Goal: Check status: Check status

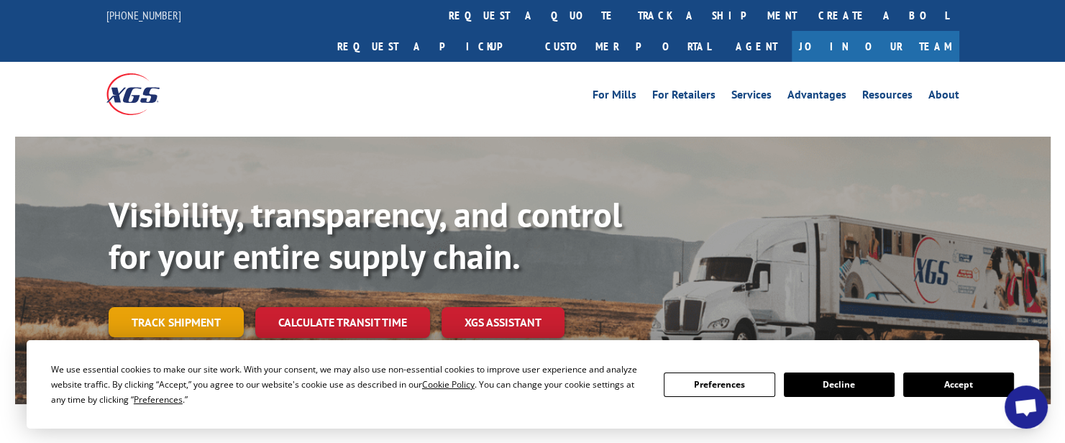
click at [172, 307] on link "Track shipment" at bounding box center [176, 322] width 135 height 30
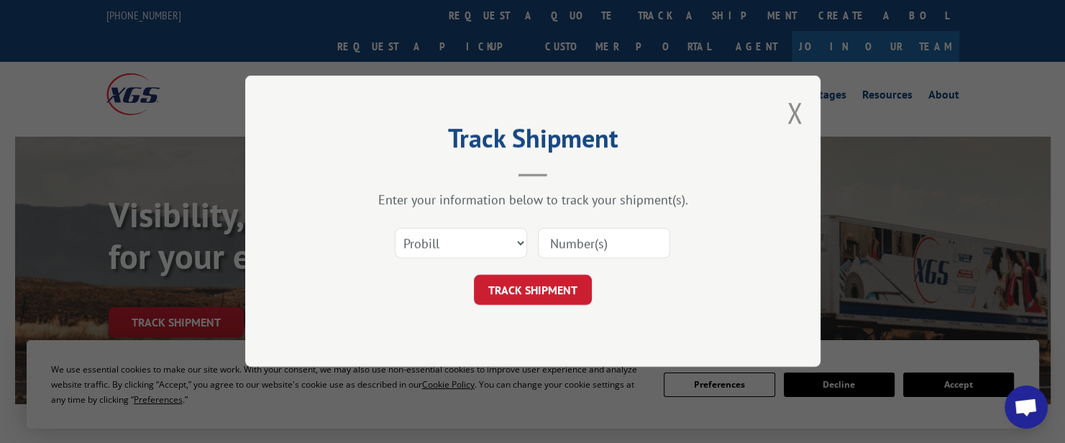
paste input "16962020"
type input "16962020"
click at [539, 311] on div "Track Shipment Enter your information below to track your shipment(s). Select c…" at bounding box center [532, 220] width 575 height 291
click at [536, 307] on div "Track Shipment Enter your information below to track your shipment(s). Select c…" at bounding box center [532, 220] width 575 height 291
click at [536, 298] on button "TRACK SHIPMENT" at bounding box center [533, 290] width 118 height 30
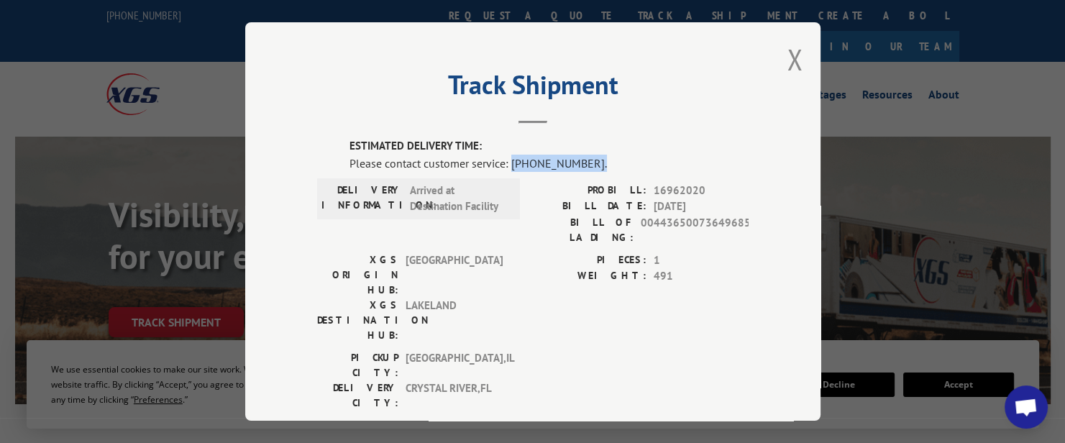
drag, startPoint x: 596, startPoint y: 161, endPoint x: 505, endPoint y: 155, distance: 90.8
click at [505, 155] on div "Please contact customer service: [PHONE_NUMBER]." at bounding box center [548, 162] width 399 height 17
copy div "[PHONE_NUMBER]."
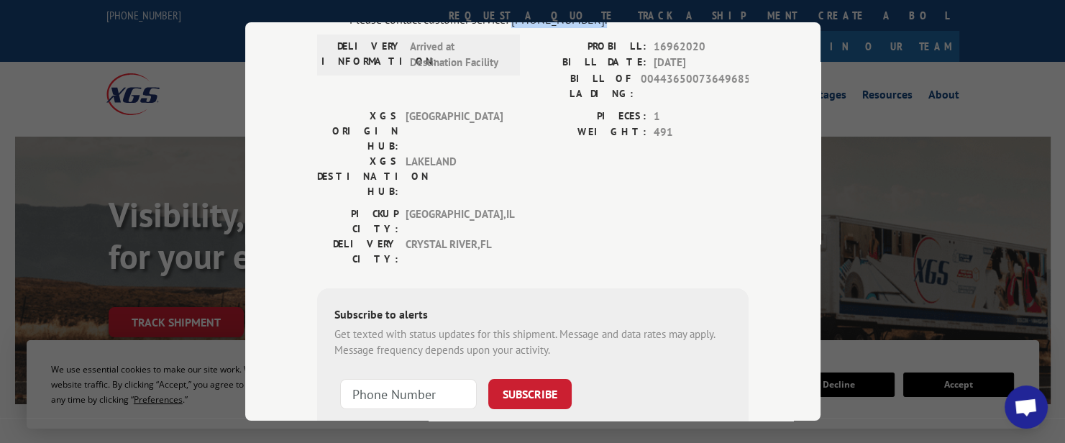
scroll to position [219, 0]
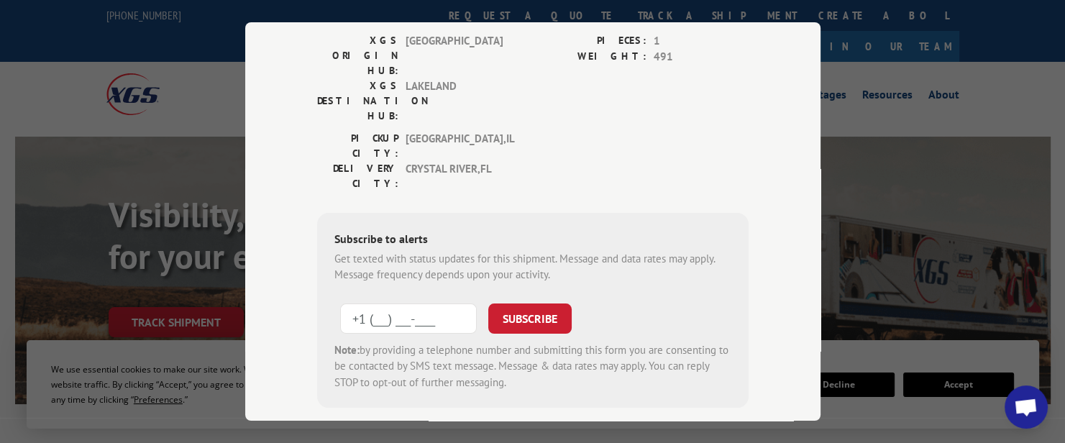
click at [416, 303] on input "+1 (___) ___-____" at bounding box center [408, 318] width 137 height 30
paste input "2"
type input "+1 (___) ___-____"
type input "[PHONE_NUMBER]"
click at [544, 303] on button "SUBSCRIBE" at bounding box center [529, 318] width 83 height 30
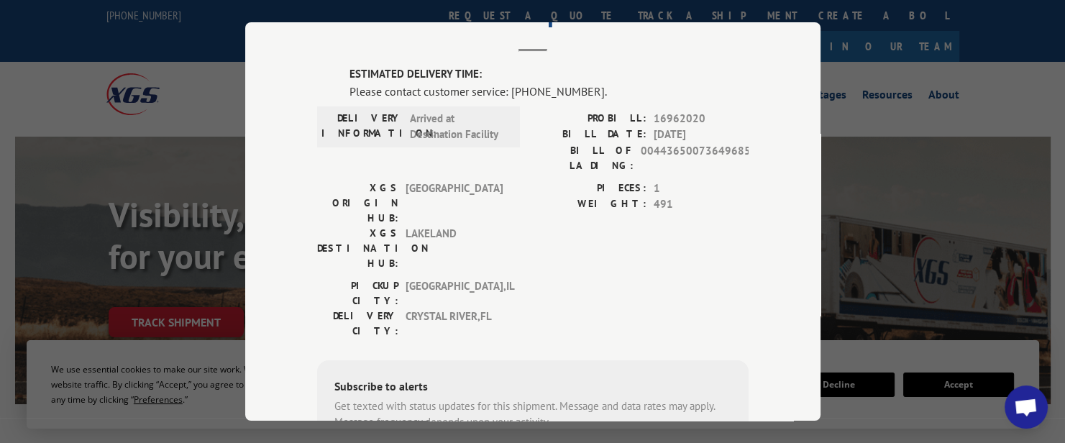
scroll to position [0, 0]
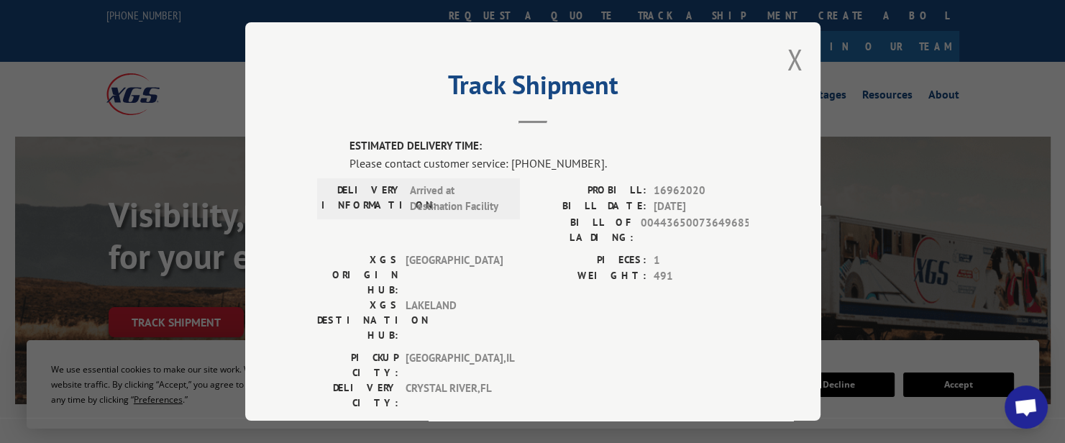
click at [779, 59] on div "Track Shipment ESTIMATED DELIVERY TIME: Please contact customer service: [PHONE…" at bounding box center [532, 221] width 575 height 398
click at [791, 57] on button "Close modal" at bounding box center [795, 59] width 16 height 38
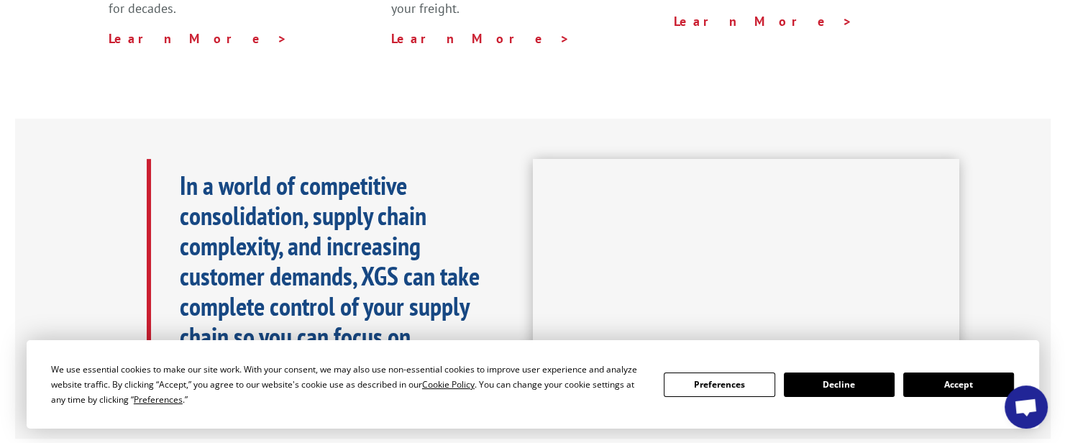
scroll to position [791, 0]
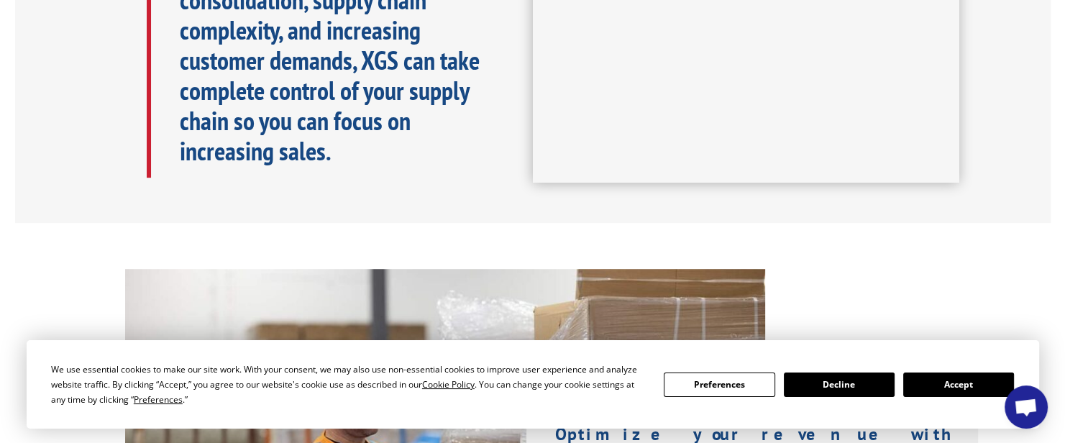
click at [950, 383] on button "Accept" at bounding box center [958, 384] width 111 height 24
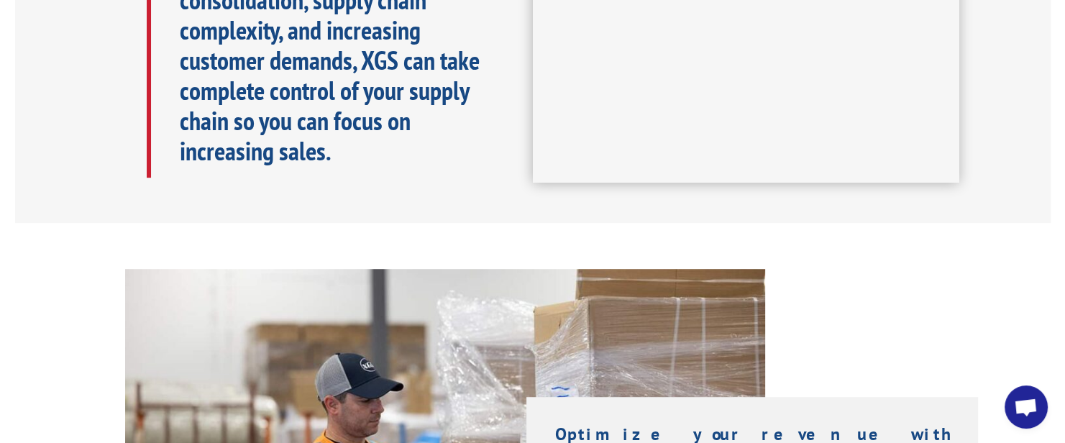
click at [1015, 409] on span "Open chat" at bounding box center [1026, 408] width 24 height 20
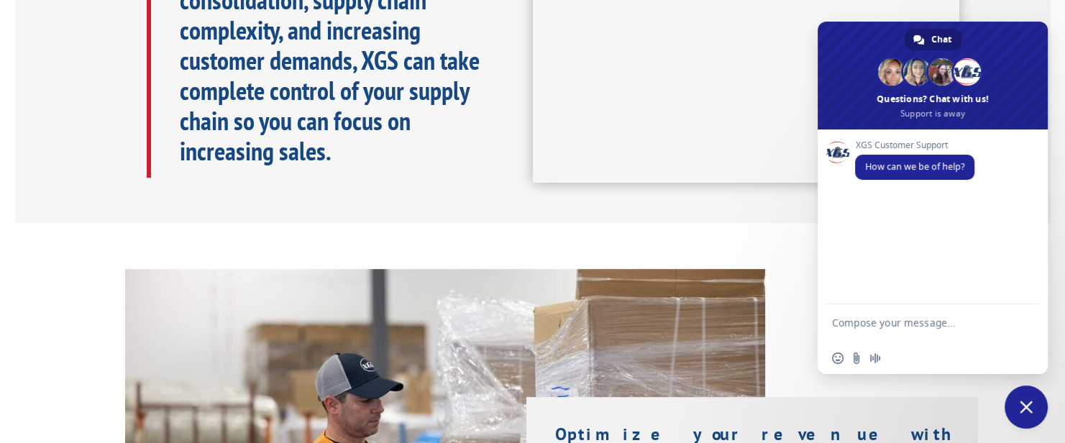
scroll to position [719, 0]
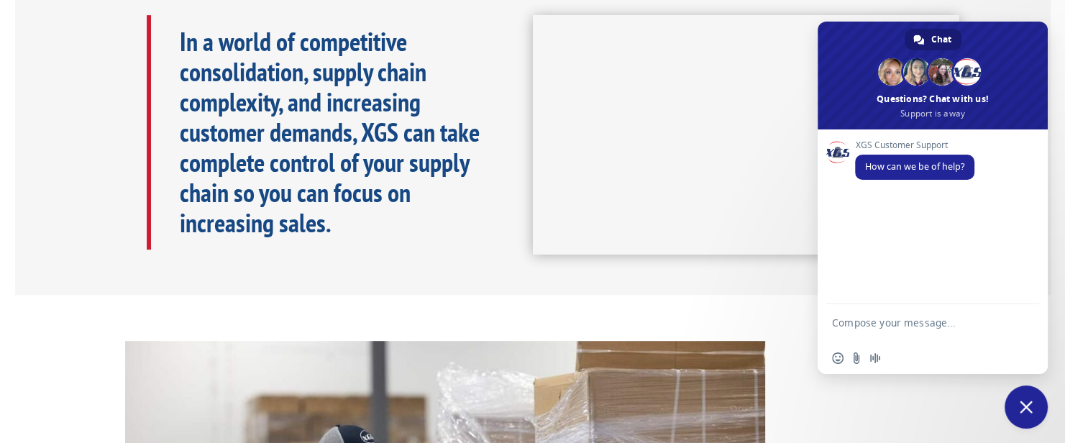
type textarea "[EMAIL_ADDRESS][DOMAIN_NAME]"
drag, startPoint x: 940, startPoint y: 325, endPoint x: 650, endPoint y: 328, distance: 290.5
paste textarea "16962020"
type textarea "16962020"
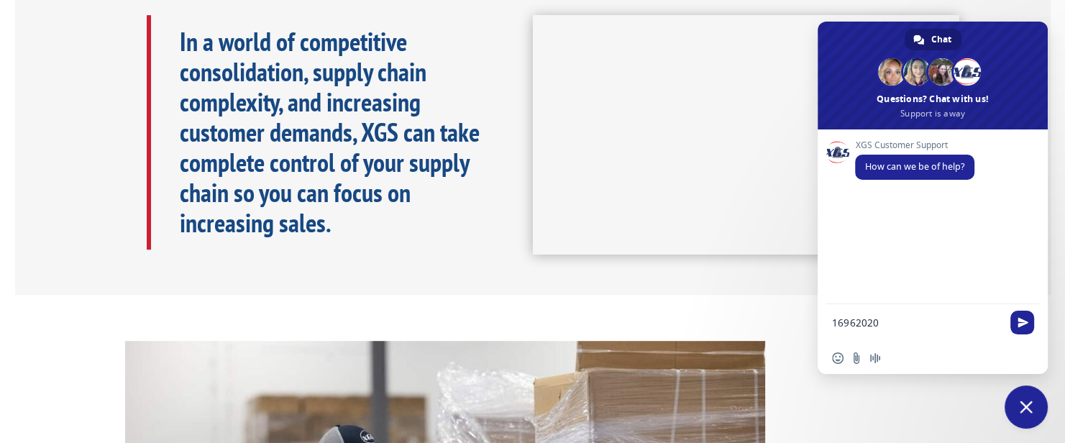
click at [1020, 322] on span "Send" at bounding box center [1022, 322] width 11 height 11
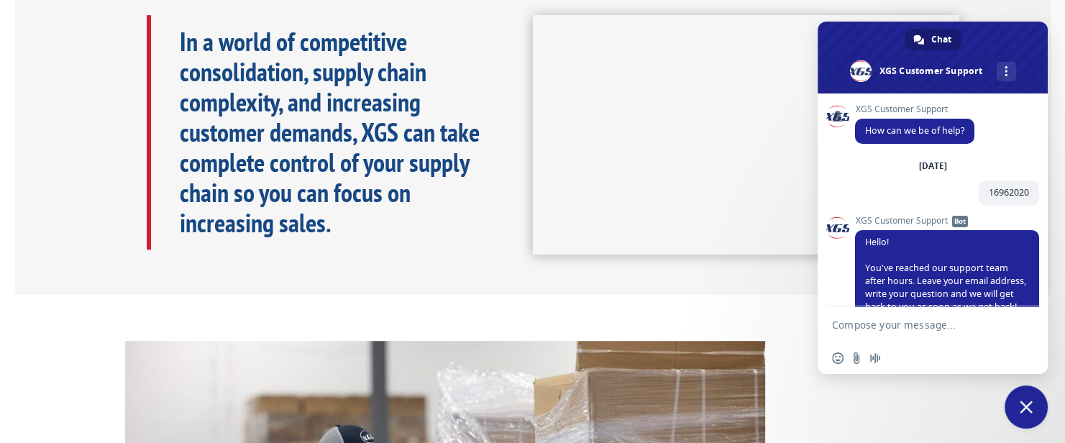
scroll to position [48, 0]
